Goal: Information Seeking & Learning: Learn about a topic

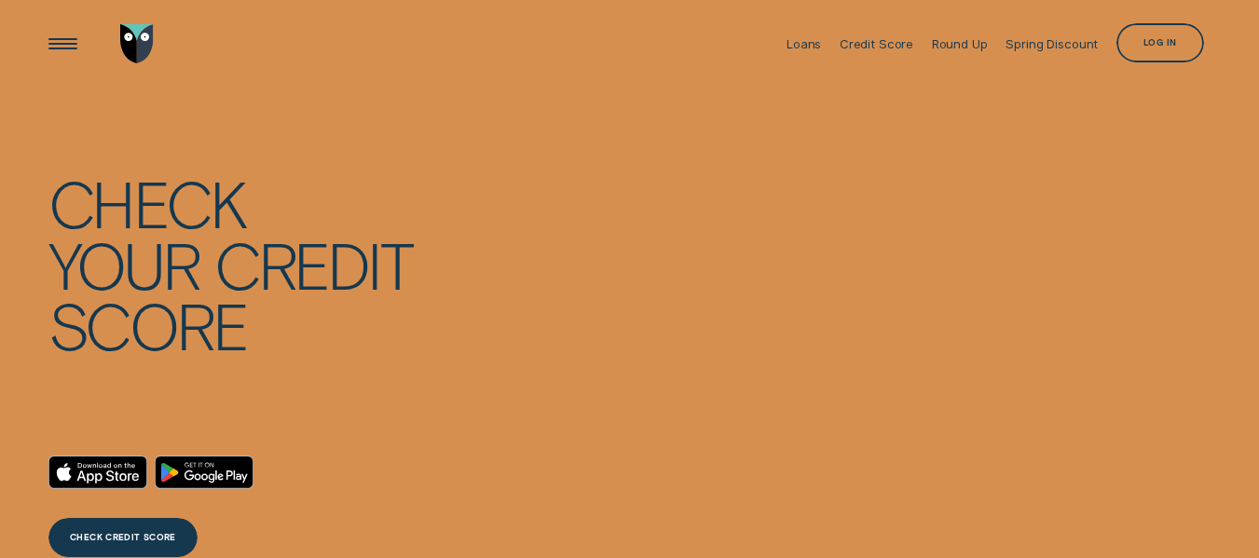
click at [1153, 34] on div "Log in" at bounding box center [1161, 42] width 88 height 39
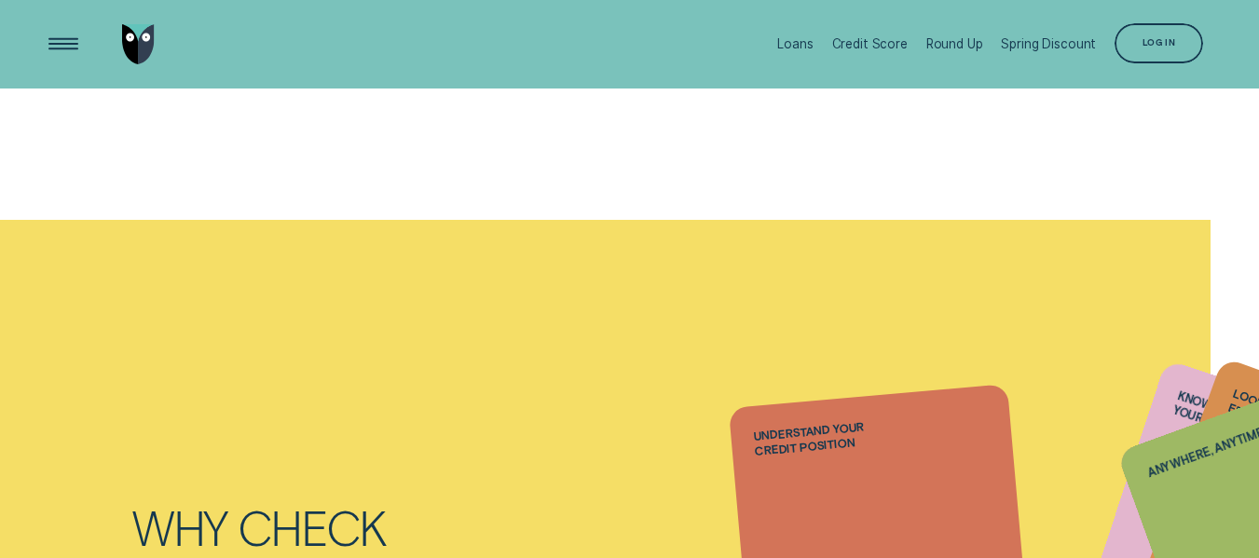
scroll to position [932, 0]
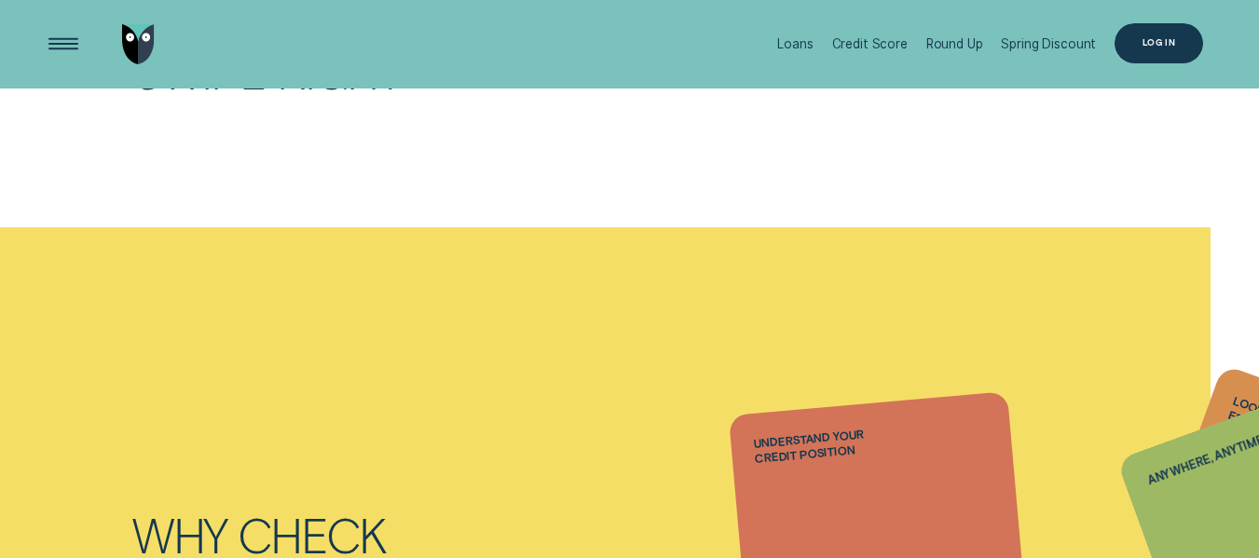
click at [1156, 39] on div "Log in" at bounding box center [1159, 42] width 33 height 7
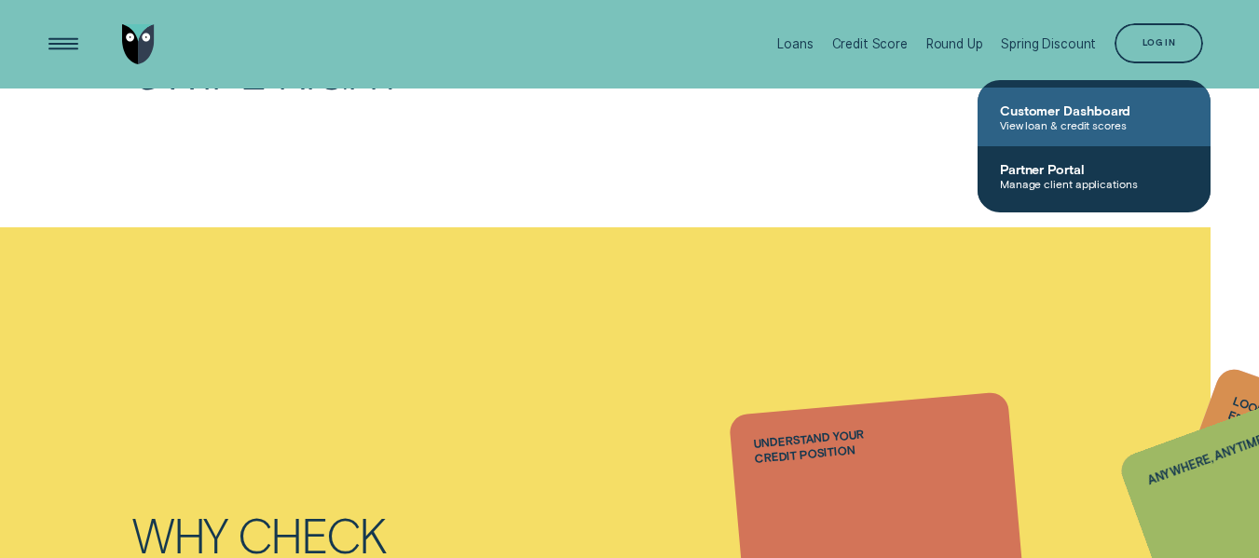
click at [1076, 127] on span "View loan & credit scores" at bounding box center [1094, 124] width 188 height 13
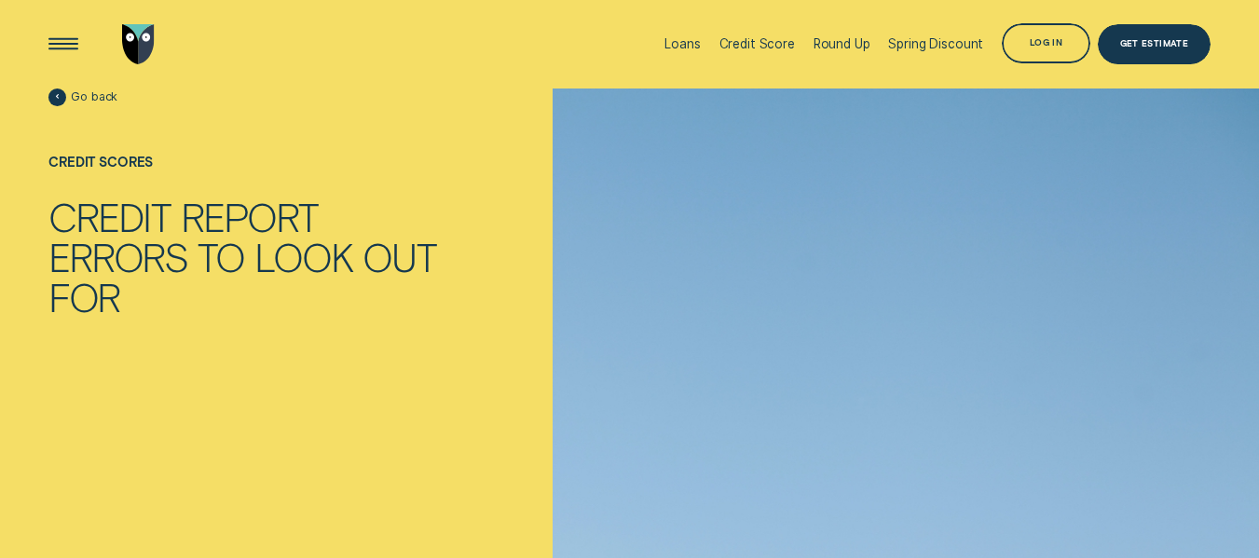
click at [83, 89] on span "Go back" at bounding box center [94, 96] width 47 height 15
